Goal: Communication & Community: Answer question/provide support

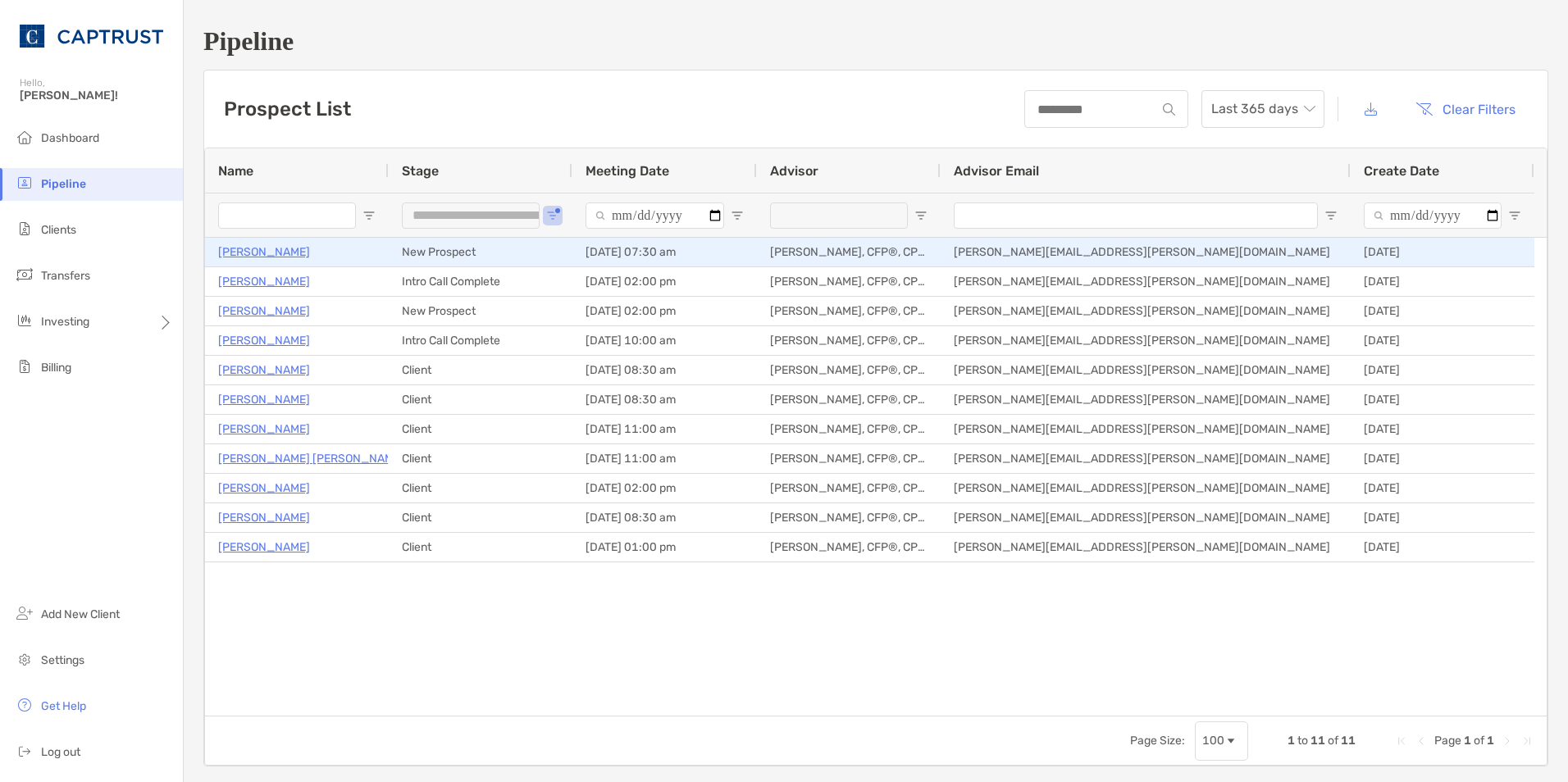
click at [274, 254] on p "[PERSON_NAME]" at bounding box center [265, 251] width 92 height 20
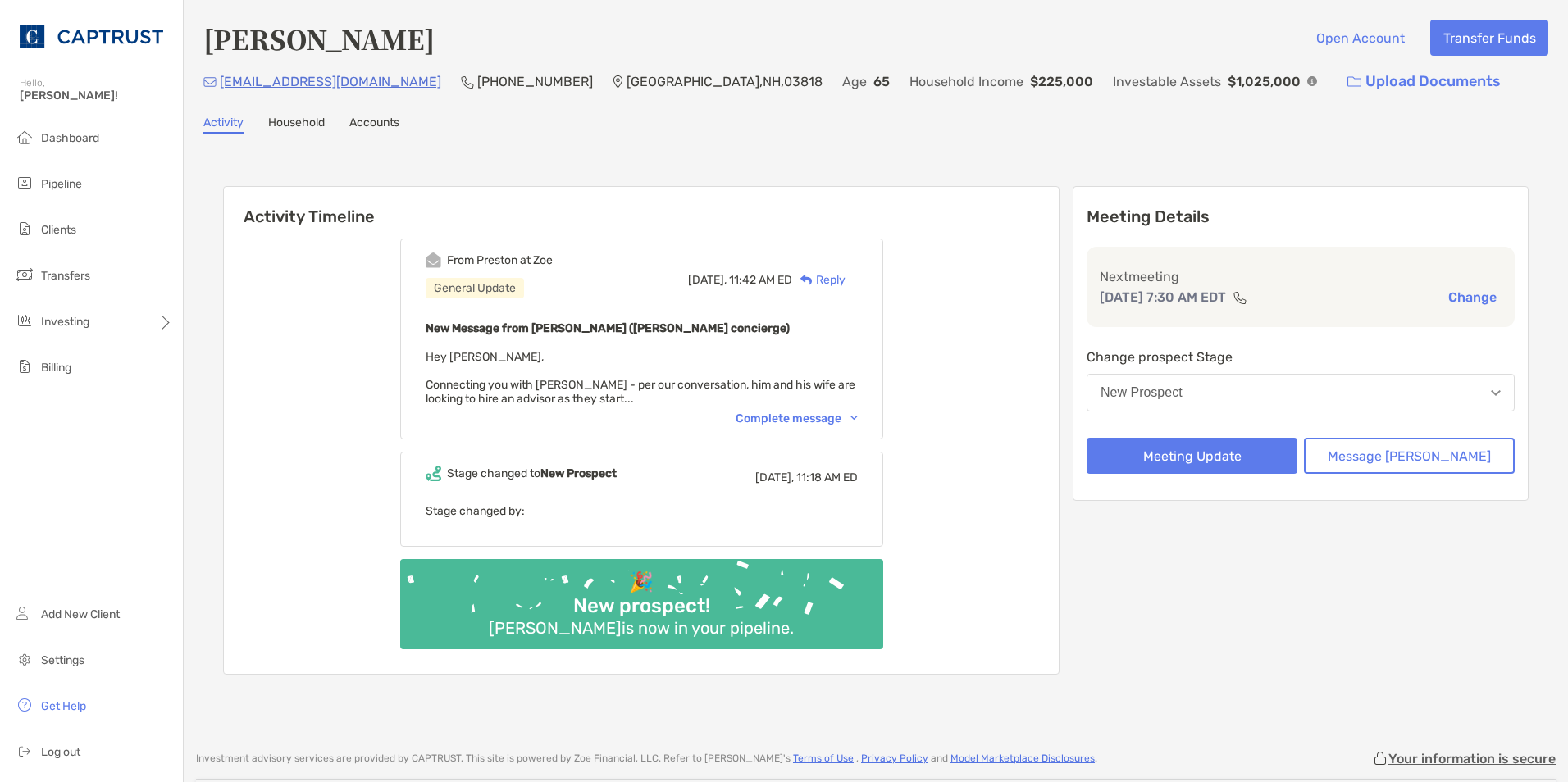
click at [858, 419] on div "Complete message" at bounding box center [796, 418] width 122 height 14
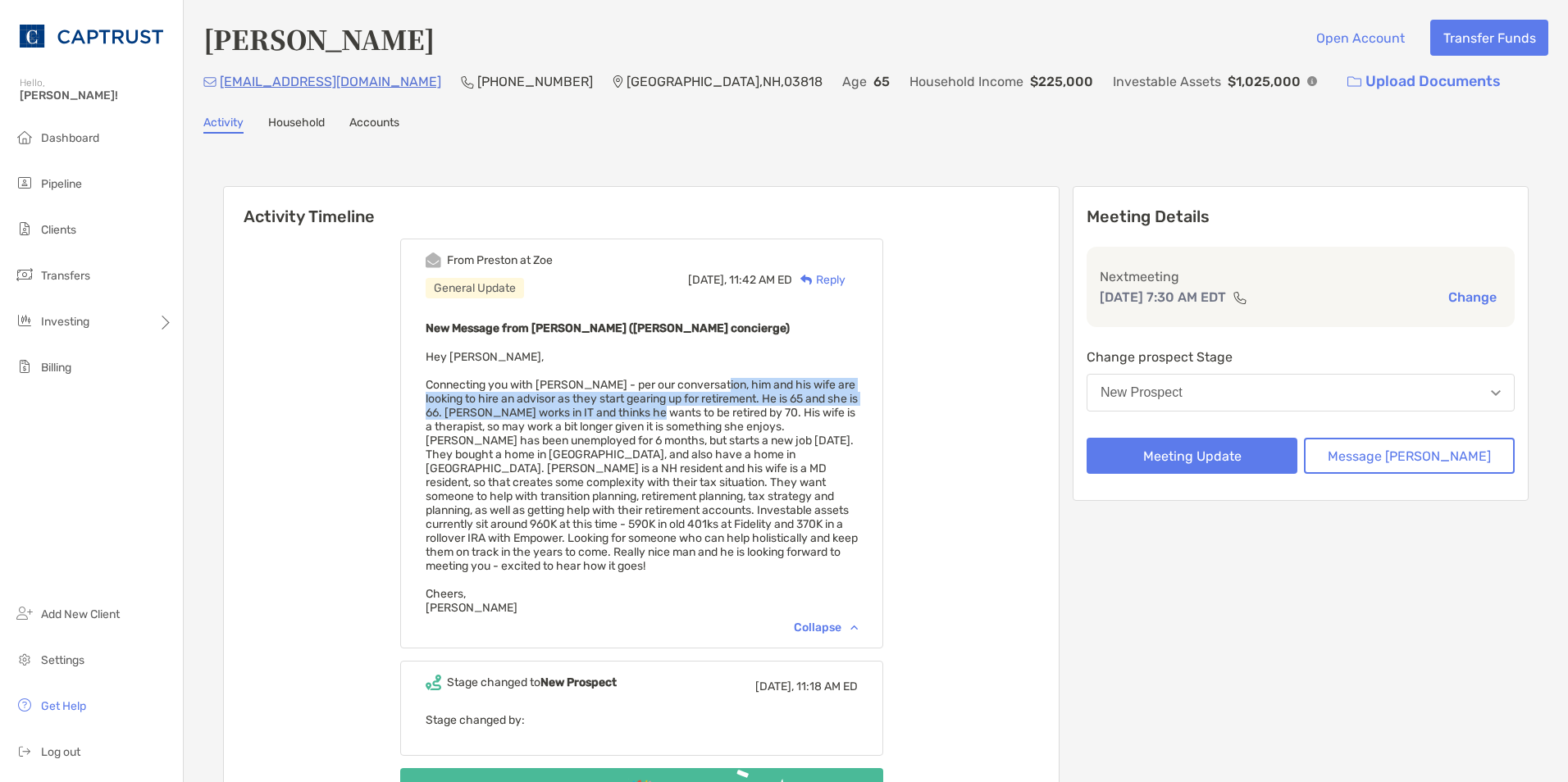
drag, startPoint x: 731, startPoint y: 383, endPoint x: 691, endPoint y: 413, distance: 50.0
click at [691, 412] on span "Hey [PERSON_NAME], [GEOGRAPHIC_DATA][PERSON_NAME][GEOGRAPHIC_DATA]" at bounding box center [642, 482] width 432 height 264
drag, startPoint x: 691, startPoint y: 413, endPoint x: 711, endPoint y: 441, distance: 34.4
click at [711, 441] on span "Hey Briana, Cheers, Preston" at bounding box center [642, 482] width 432 height 264
